Goal: Transaction & Acquisition: Purchase product/service

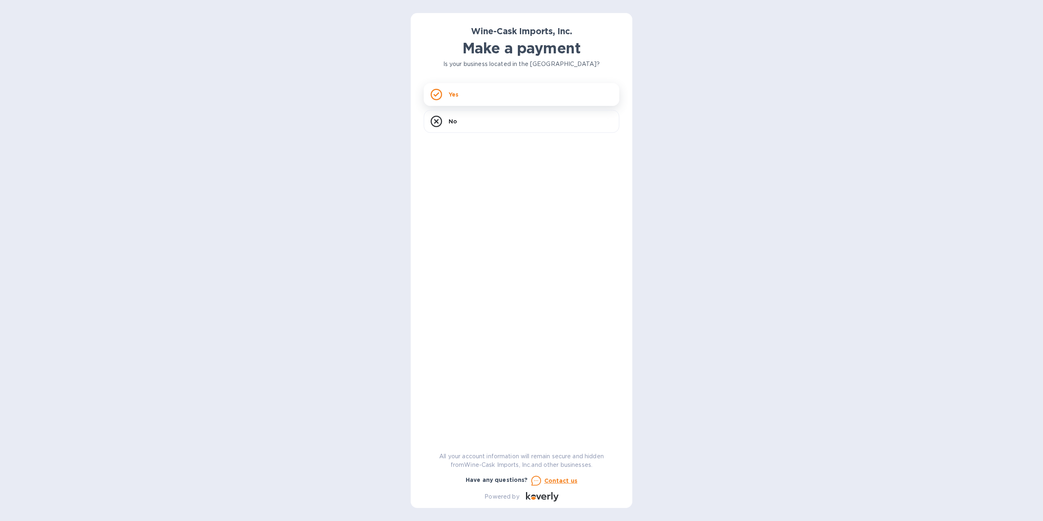
click at [473, 99] on div "Yes" at bounding box center [522, 94] width 196 height 23
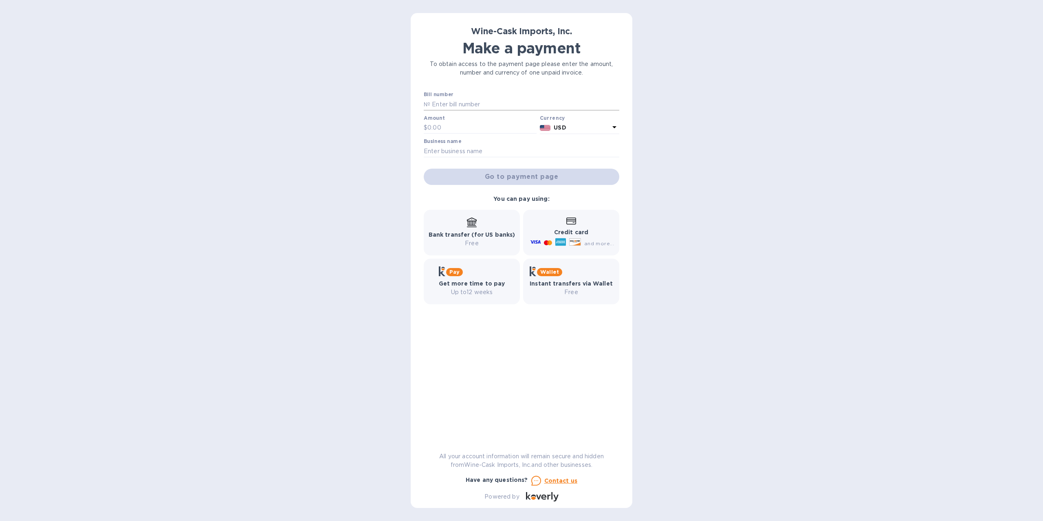
click at [484, 103] on input "text" at bounding box center [524, 104] width 189 height 12
type input "35264"
click at [456, 128] on input "text" at bounding box center [482, 128] width 109 height 12
type input "846.8"
click at [459, 152] on input "text" at bounding box center [522, 151] width 196 height 12
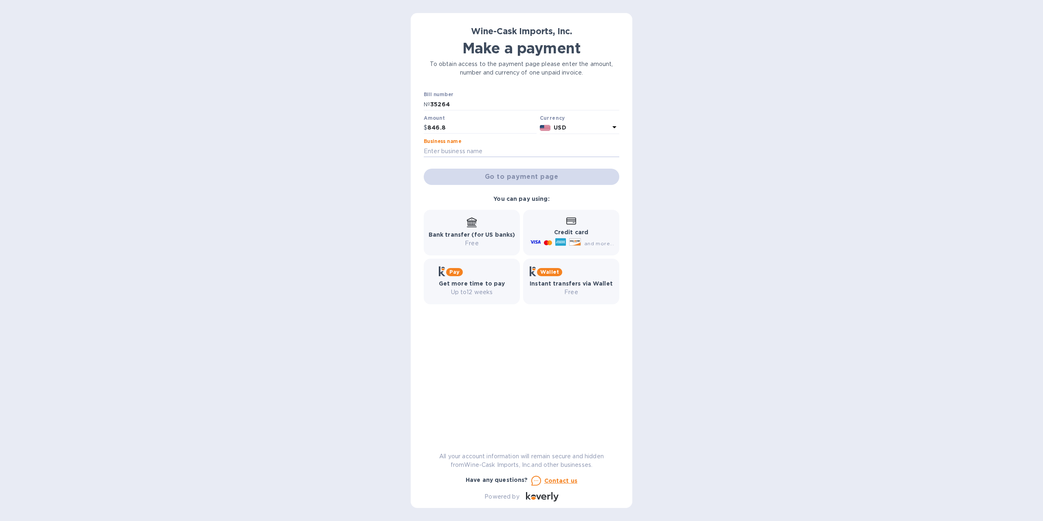
type input "Mallebar Brasserie"
click at [510, 180] on span "Go to payment page" at bounding box center [521, 177] width 183 height 10
